Goal: Task Accomplishment & Management: Manage account settings

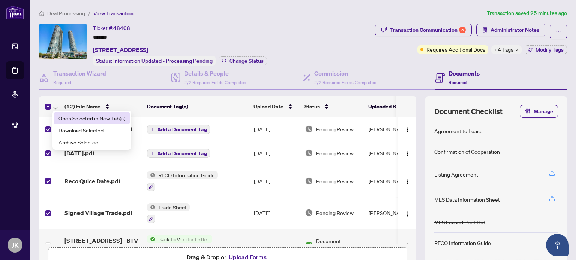
click at [84, 120] on span "Open Selected in New Tab(s)" at bounding box center [91, 118] width 67 height 8
